Goal: Find specific page/section: Find specific page/section

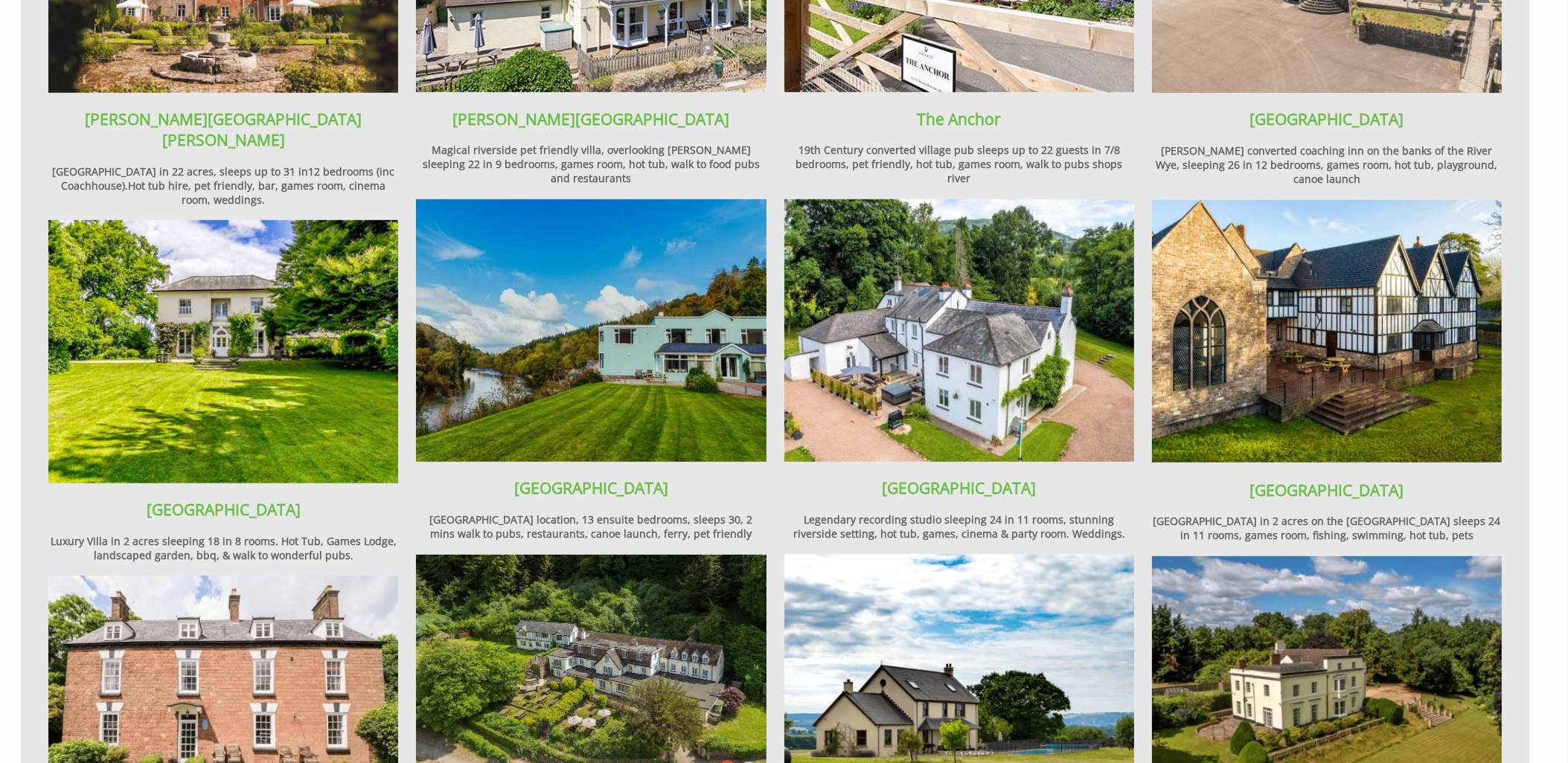
scroll to position [1833, 0]
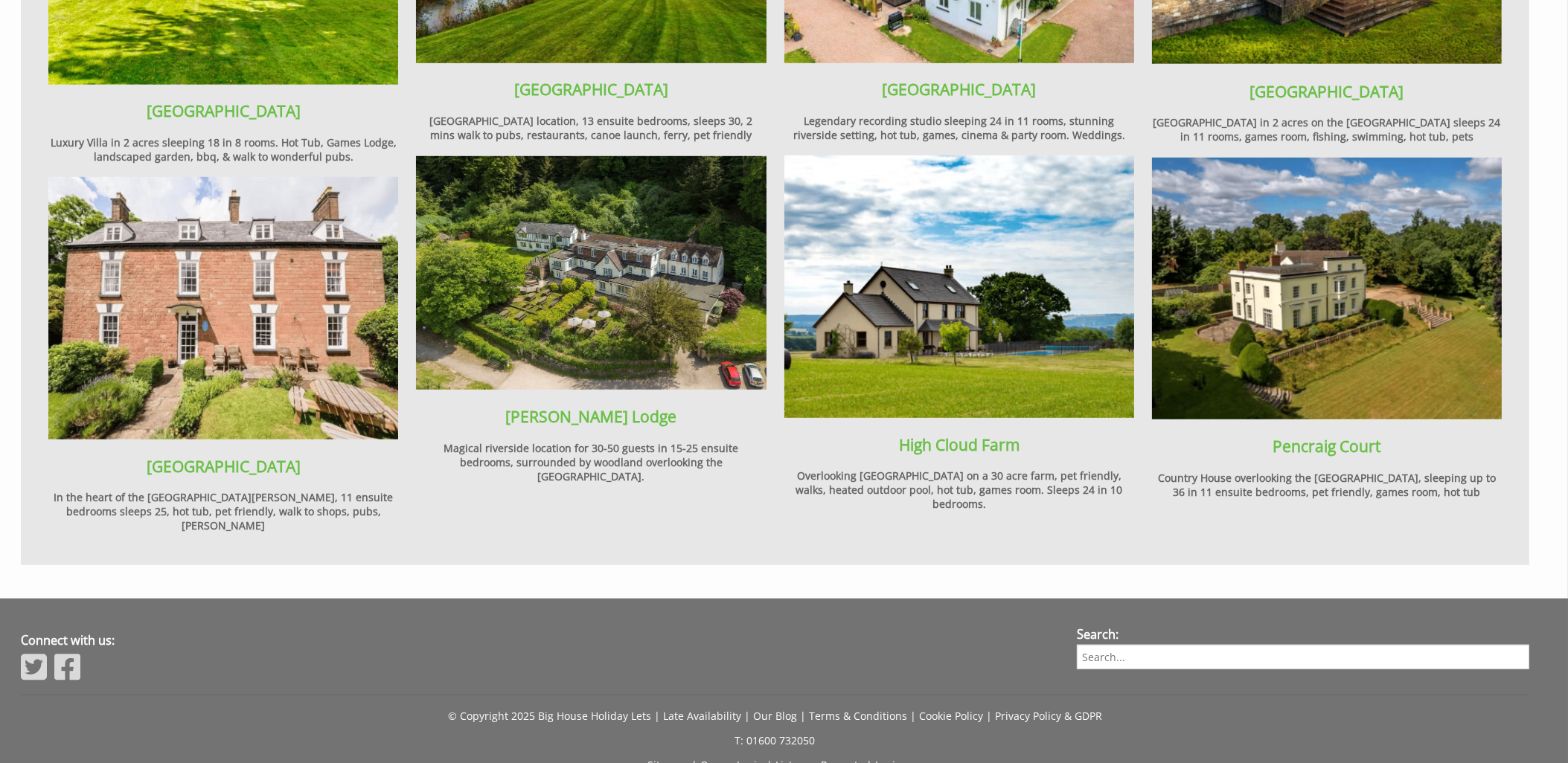
click at [879, 758] on link "Login" at bounding box center [889, 765] width 27 height 14
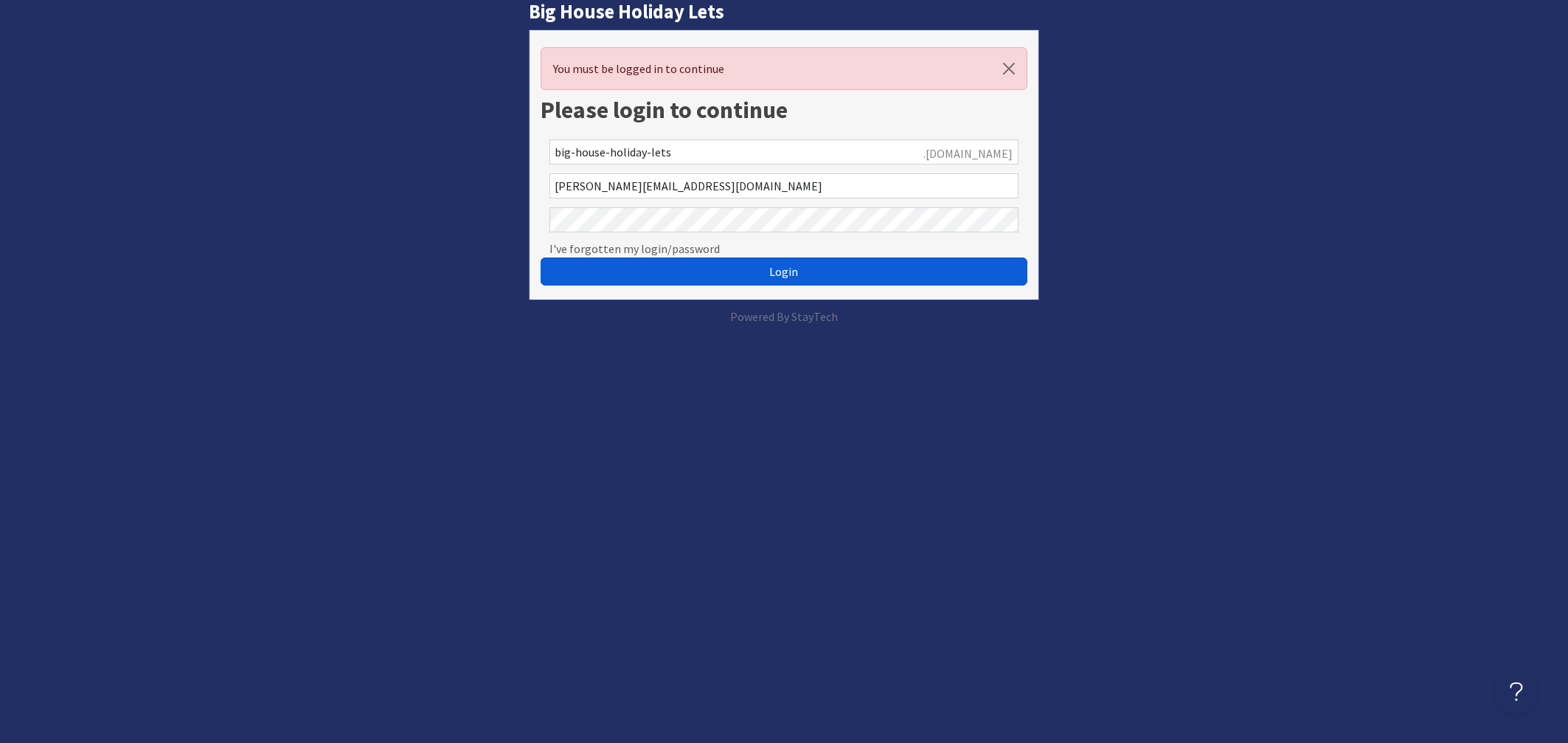
click at [783, 273] on span "Login" at bounding box center [784, 272] width 28 height 15
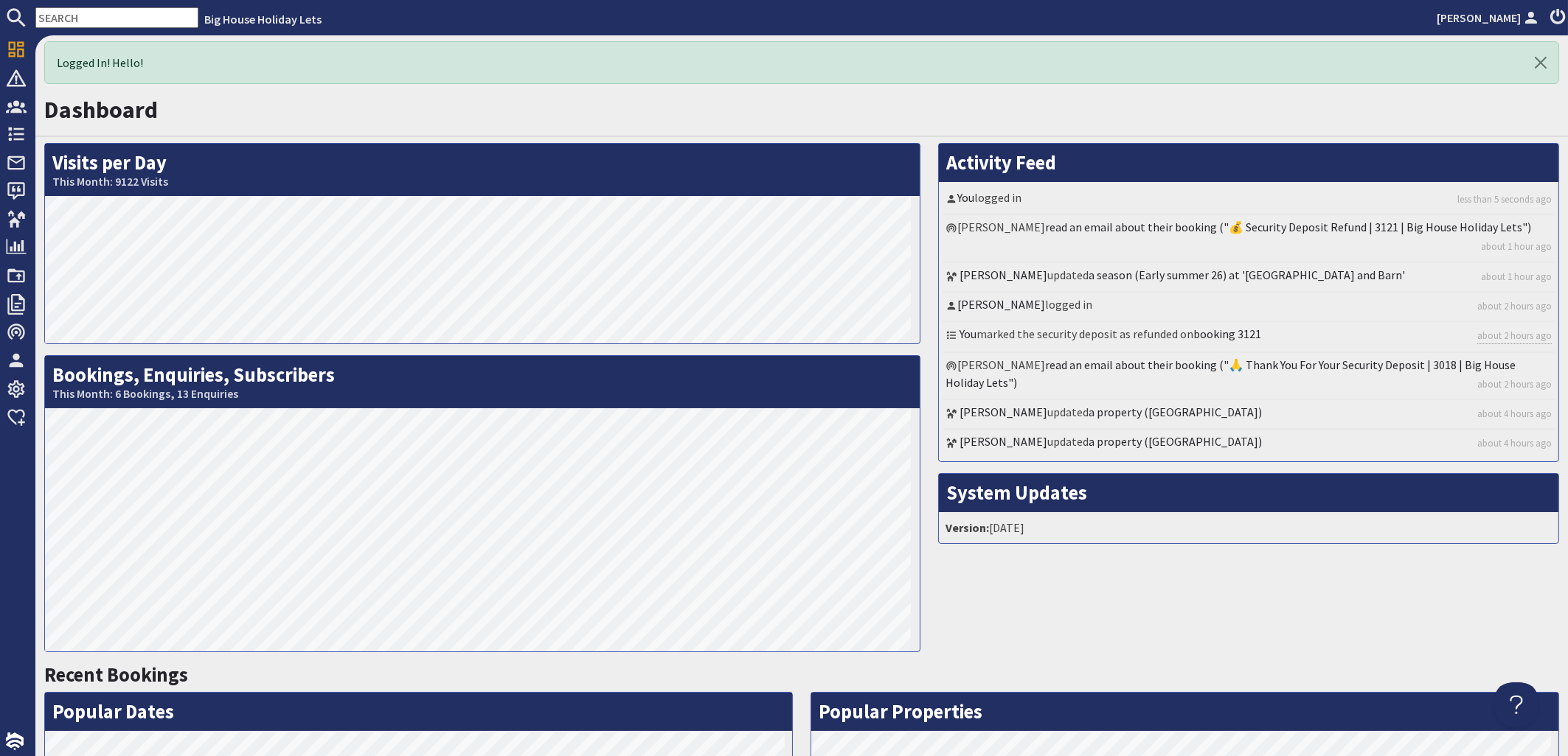
click at [107, 21] on input "text" at bounding box center [118, 17] width 163 height 20
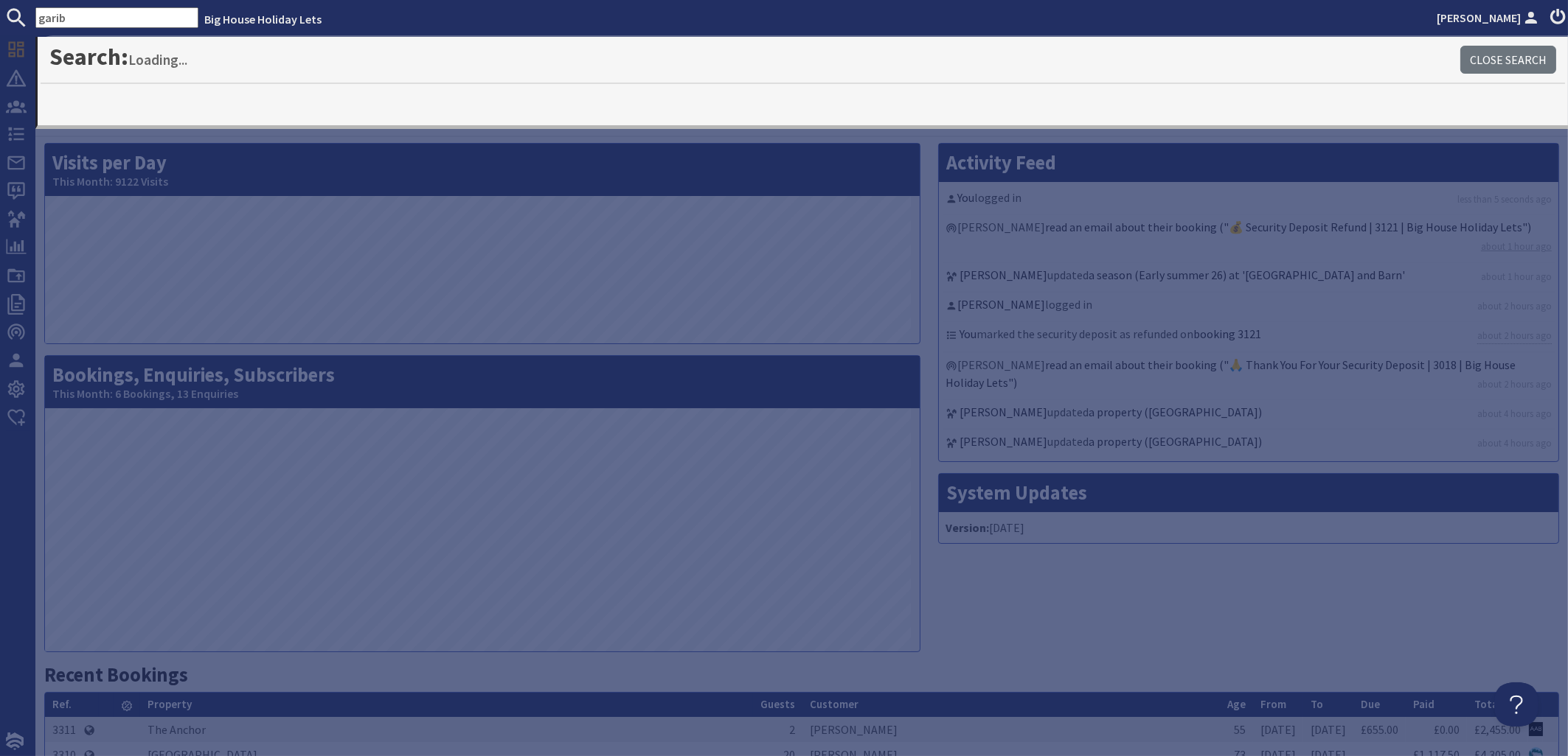
type input "garib"
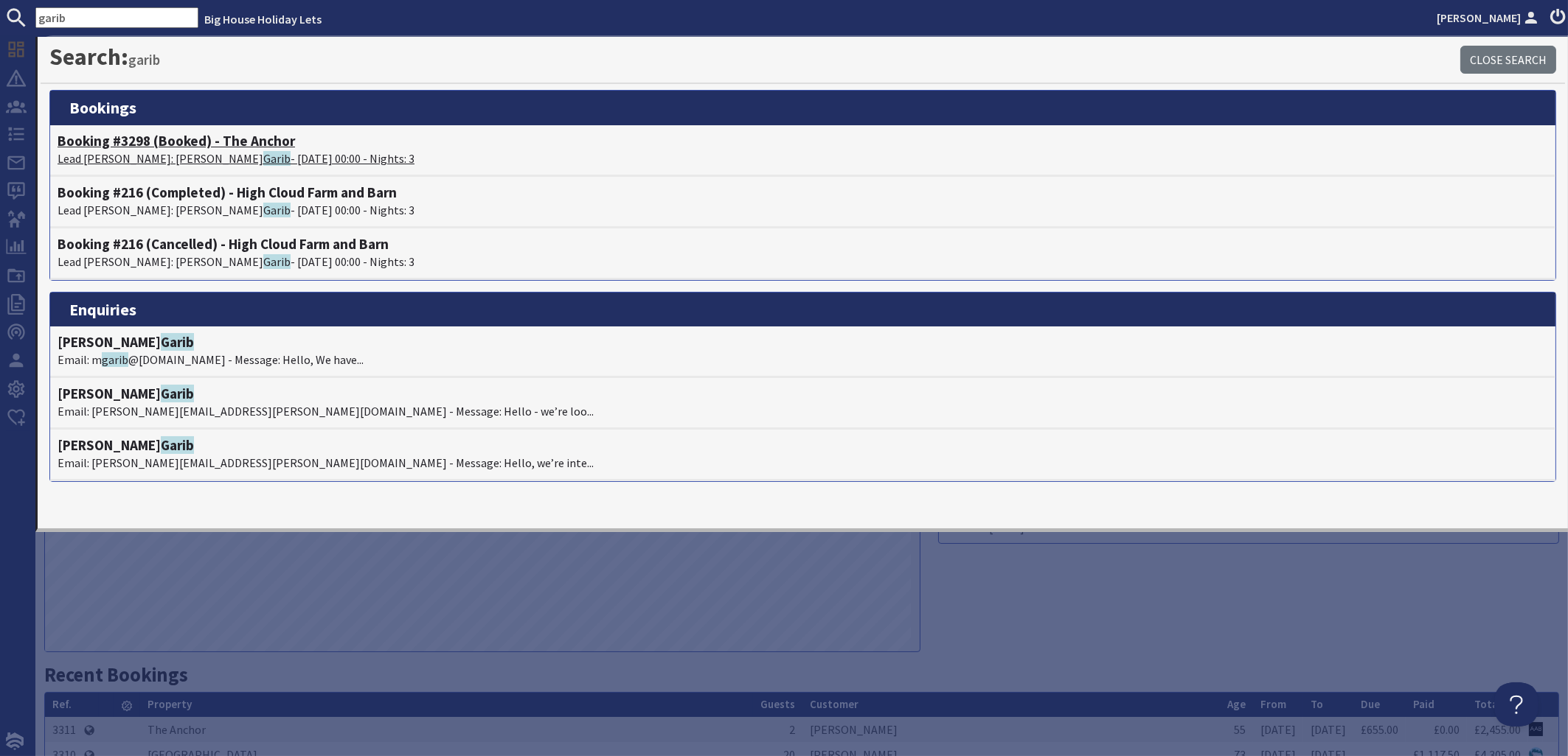
click at [142, 149] on h4 "Booking #3298 (Booked) - The Anchor" at bounding box center [803, 141] width 1491 height 17
